Goal: Information Seeking & Learning: Learn about a topic

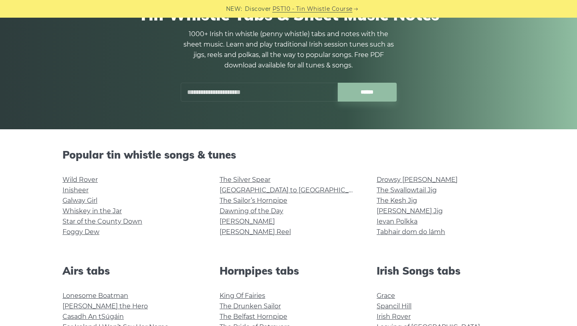
scroll to position [82, 0]
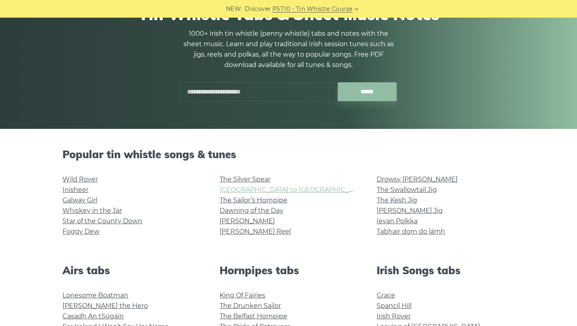
click at [244, 188] on link "[GEOGRAPHIC_DATA] to [GEOGRAPHIC_DATA]" at bounding box center [294, 190] width 148 height 8
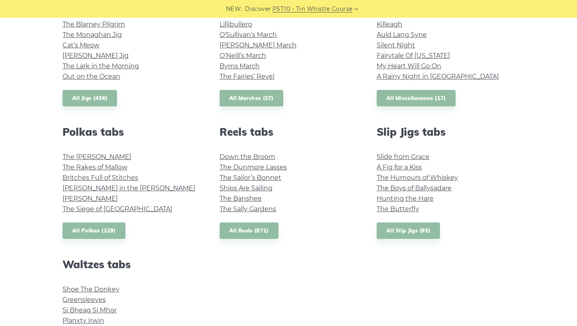
scroll to position [512, 0]
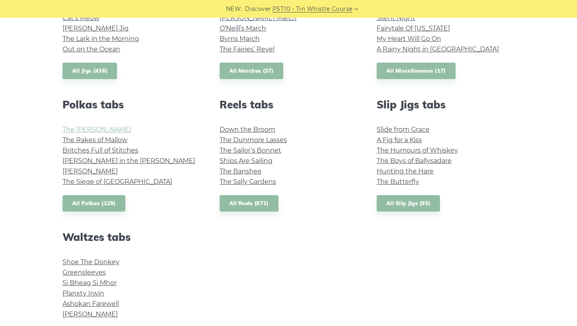
click at [108, 126] on link "The [PERSON_NAME]" at bounding box center [97, 130] width 69 height 8
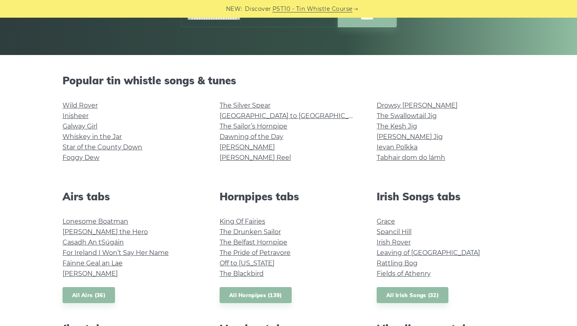
scroll to position [154, 0]
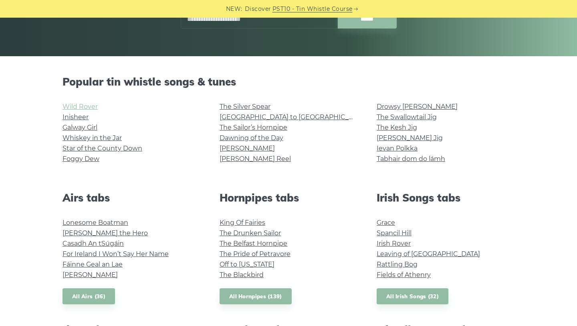
click at [87, 105] on link "Wild Rover" at bounding box center [80, 107] width 35 height 8
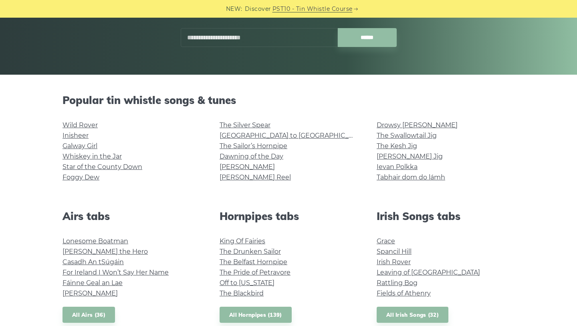
scroll to position [134, 0]
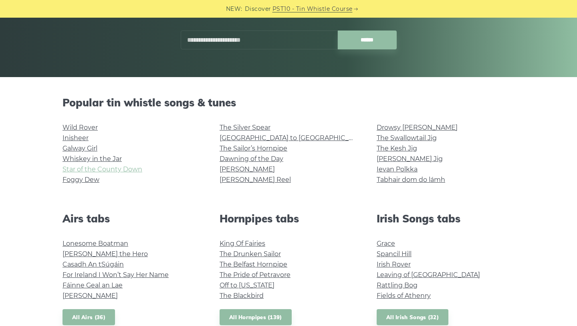
click at [93, 168] on link "Star of the County Down" at bounding box center [103, 169] width 80 height 8
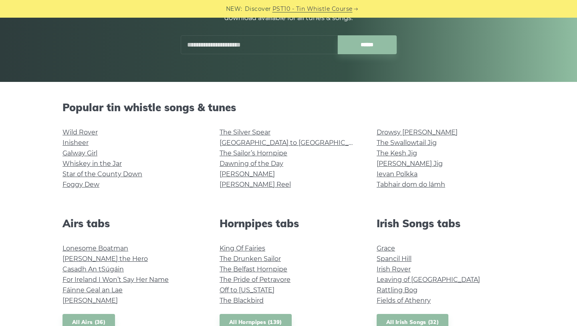
scroll to position [128, 0]
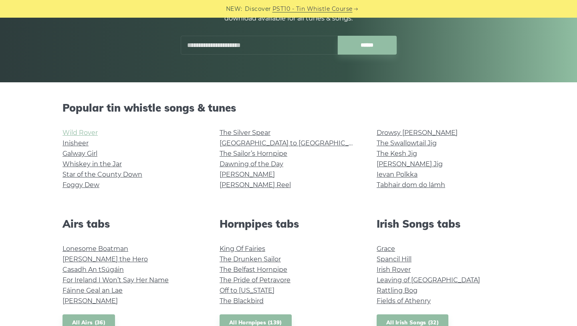
click at [85, 133] on link "Wild Rover" at bounding box center [80, 133] width 35 height 8
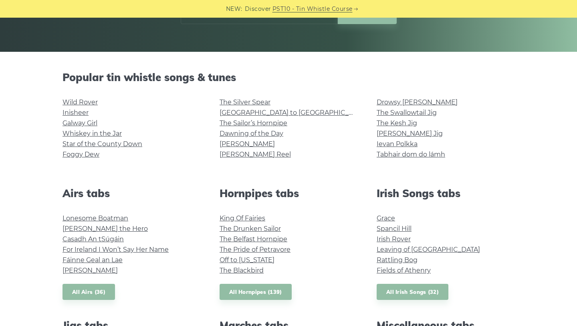
scroll to position [198, 0]
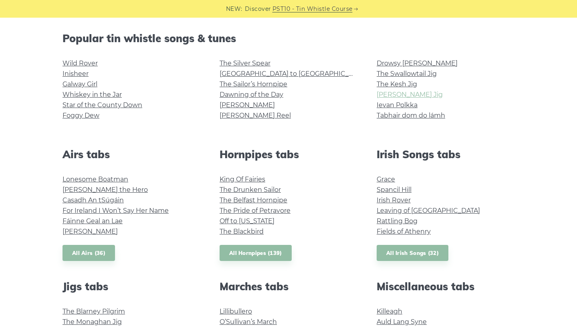
click at [391, 92] on link "[PERSON_NAME] Jig" at bounding box center [410, 95] width 66 height 8
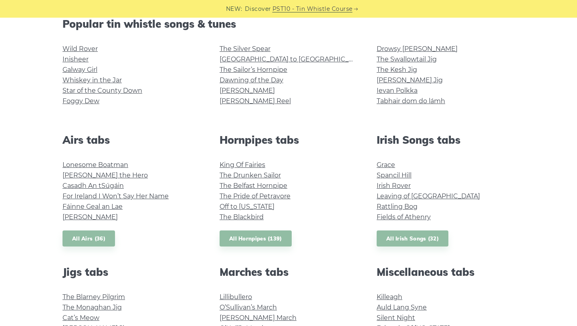
scroll to position [215, 0]
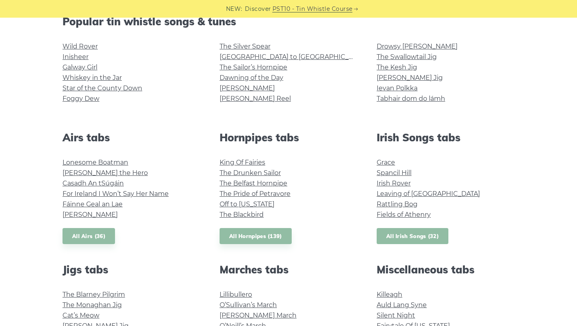
click at [413, 241] on link "All Irish Songs (32)" at bounding box center [413, 236] width 72 height 16
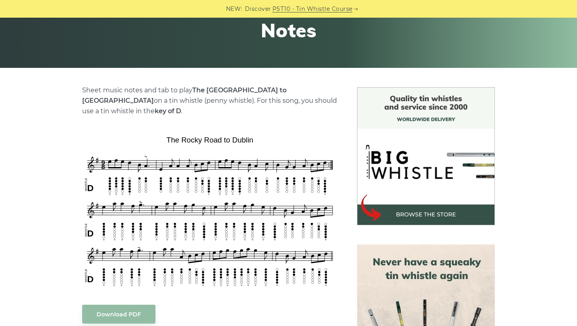
scroll to position [158, 0]
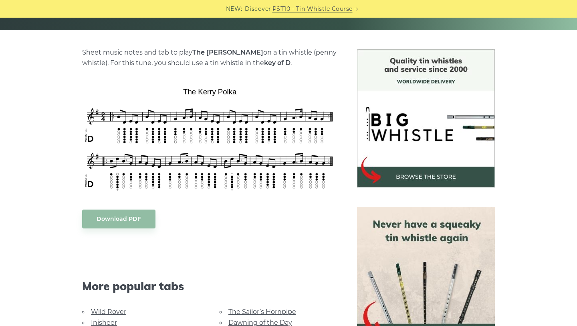
scroll to position [185, 0]
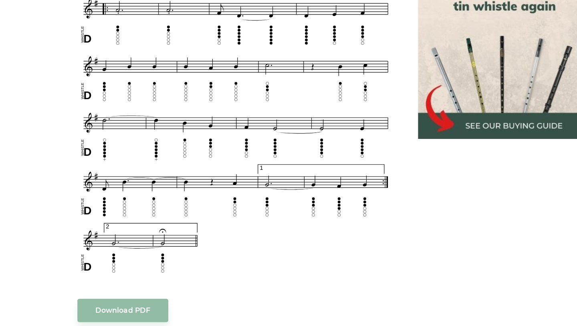
scroll to position [454, 0]
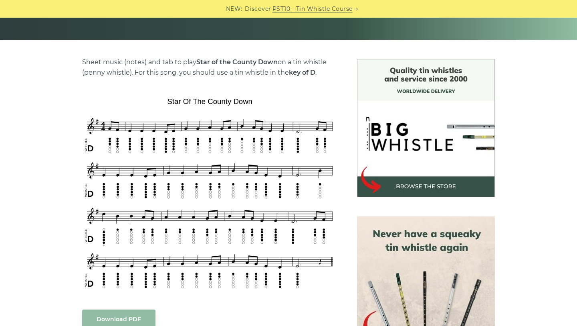
scroll to position [172, 0]
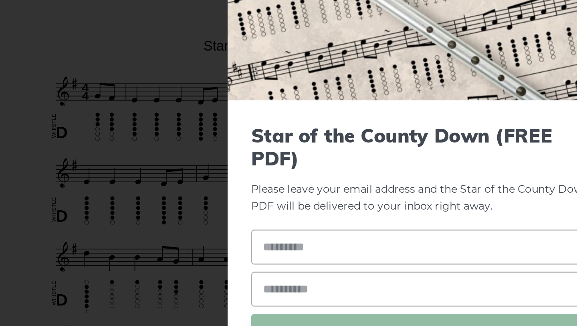
drag, startPoint x: 184, startPoint y: 168, endPoint x: 155, endPoint y: 144, distance: 37.3
click at [155, 144] on div "× Star of the County Down (FREE PDF) Please leave your email address and the St…" at bounding box center [288, 163] width 577 height 326
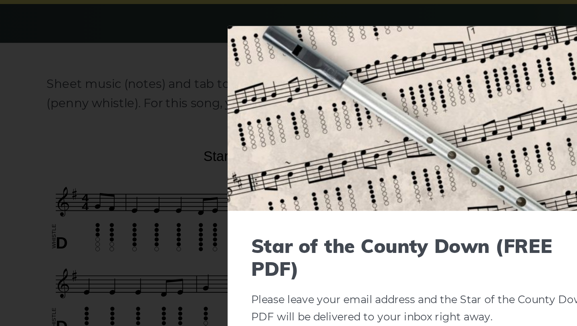
scroll to position [170, 0]
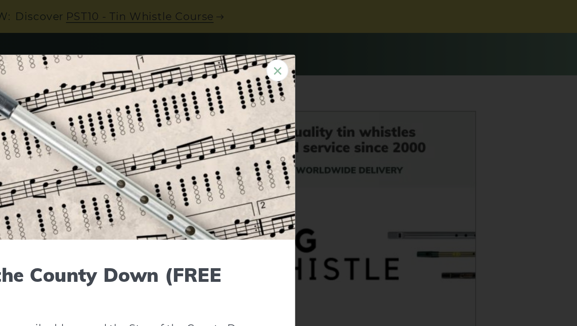
click at [388, 36] on link "×" at bounding box center [387, 38] width 12 height 12
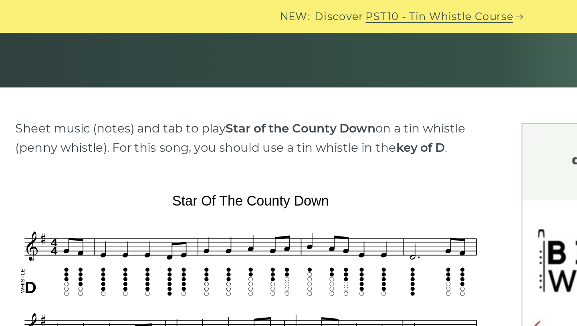
scroll to position [159, 0]
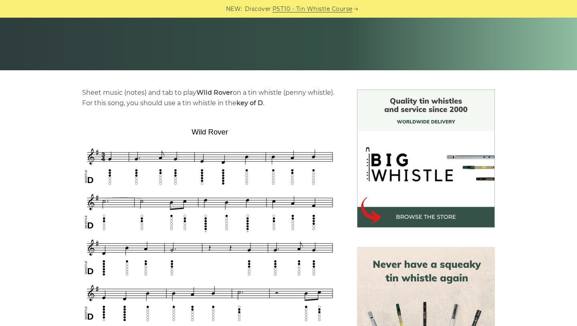
scroll to position [145, 0]
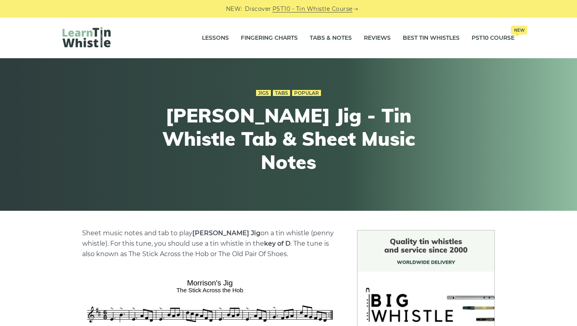
scroll to position [216, 0]
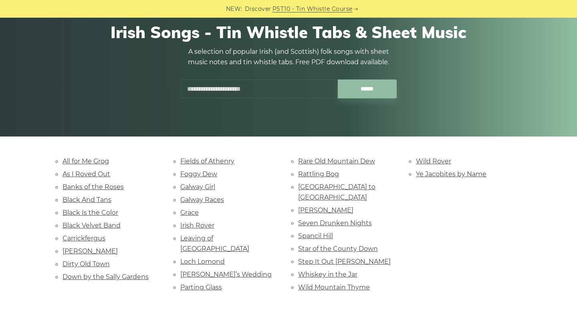
scroll to position [77, 0]
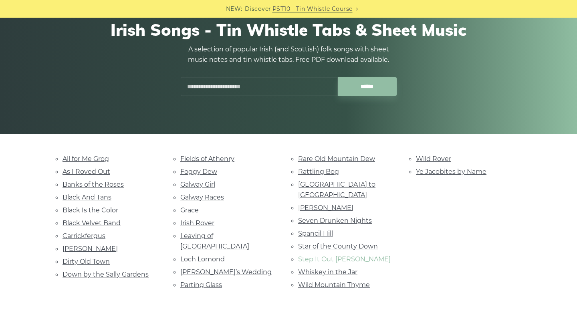
click at [308, 255] on link "Step It Out Mary" at bounding box center [344, 259] width 93 height 8
click at [105, 221] on link "Black Velvet Band" at bounding box center [92, 223] width 58 height 8
click at [101, 193] on link "Black And Tans" at bounding box center [87, 197] width 49 height 8
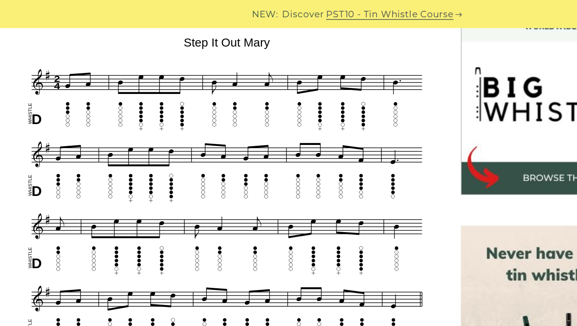
scroll to position [245, 0]
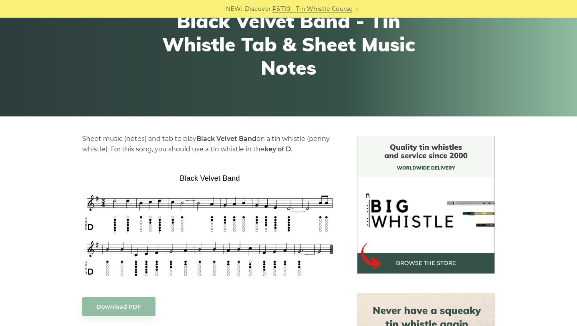
scroll to position [108, 0]
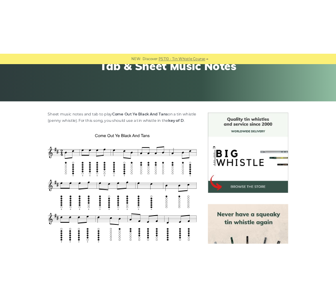
scroll to position [140, 0]
